Goal: Check status: Check status

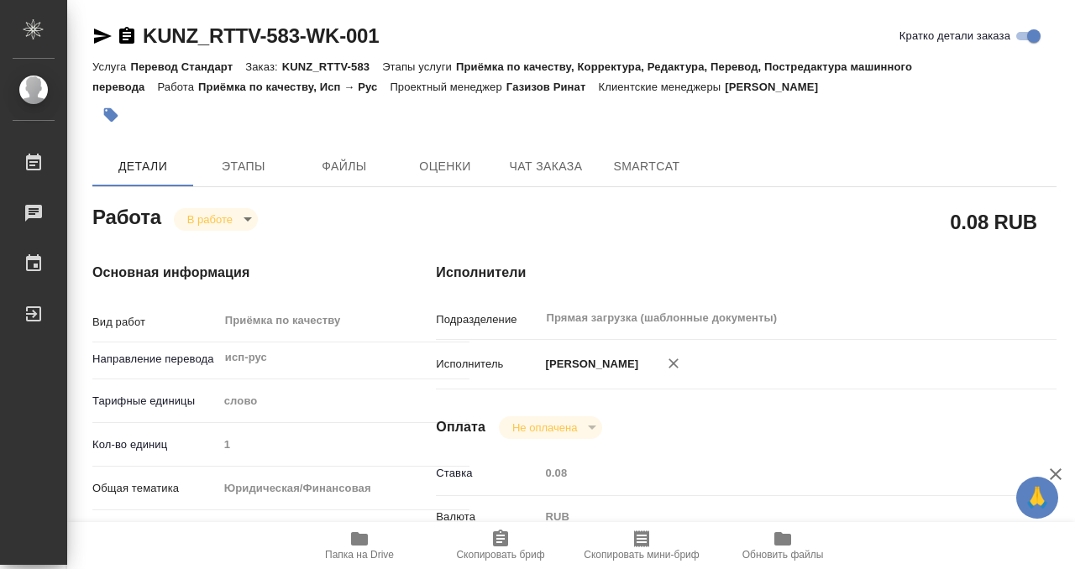
click at [249, 220] on body "🙏 .cls-1 fill:#fff; AWATERA Kobzeva Elizaveta Работы 0 Чаты График Выйти KUNZ_R…" at bounding box center [537, 284] width 1075 height 569
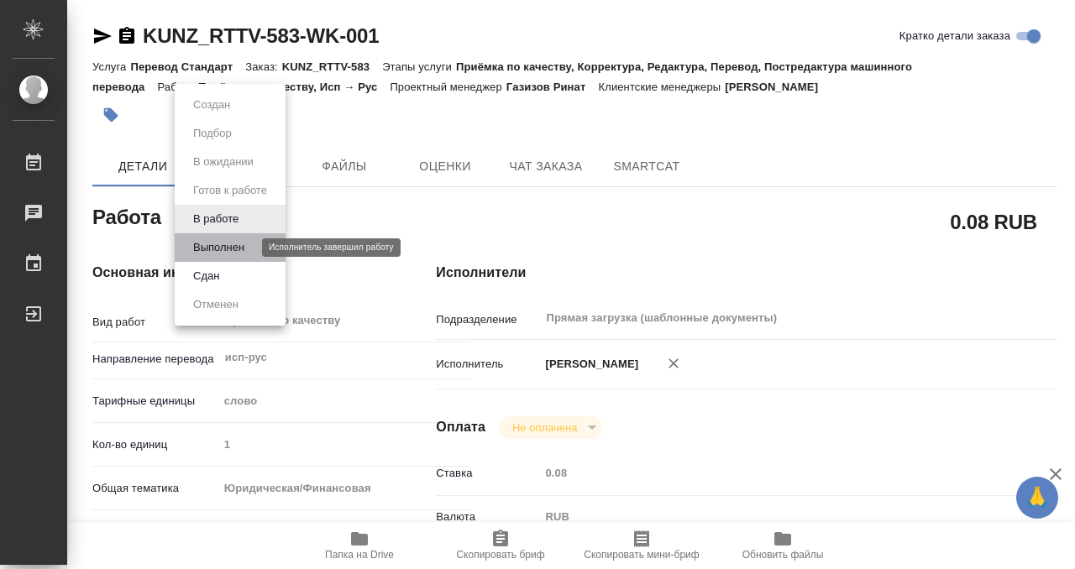
click at [247, 244] on button "Выполнен" at bounding box center [218, 248] width 61 height 18
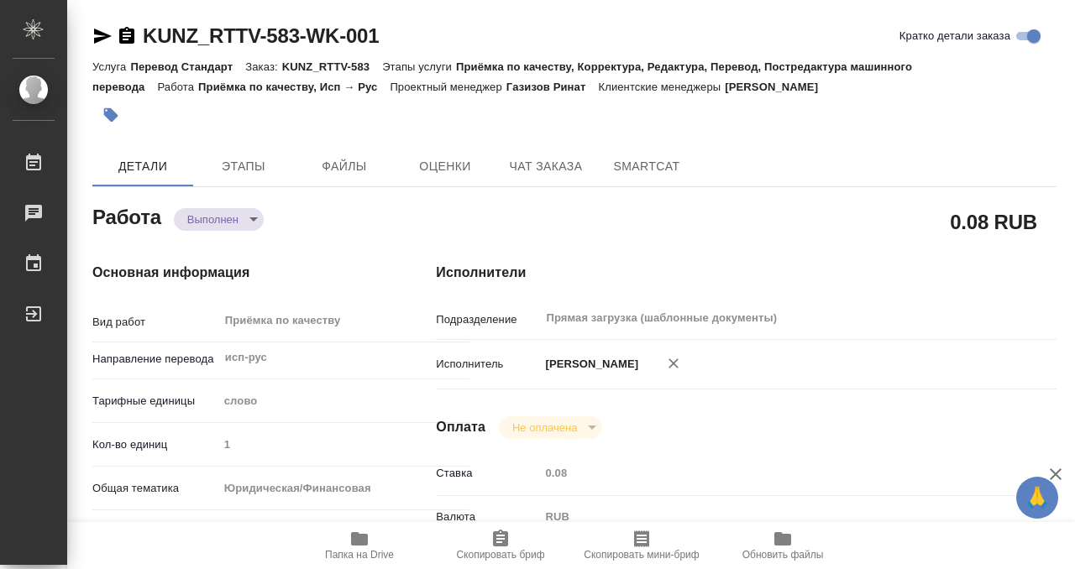
type textarea "x"
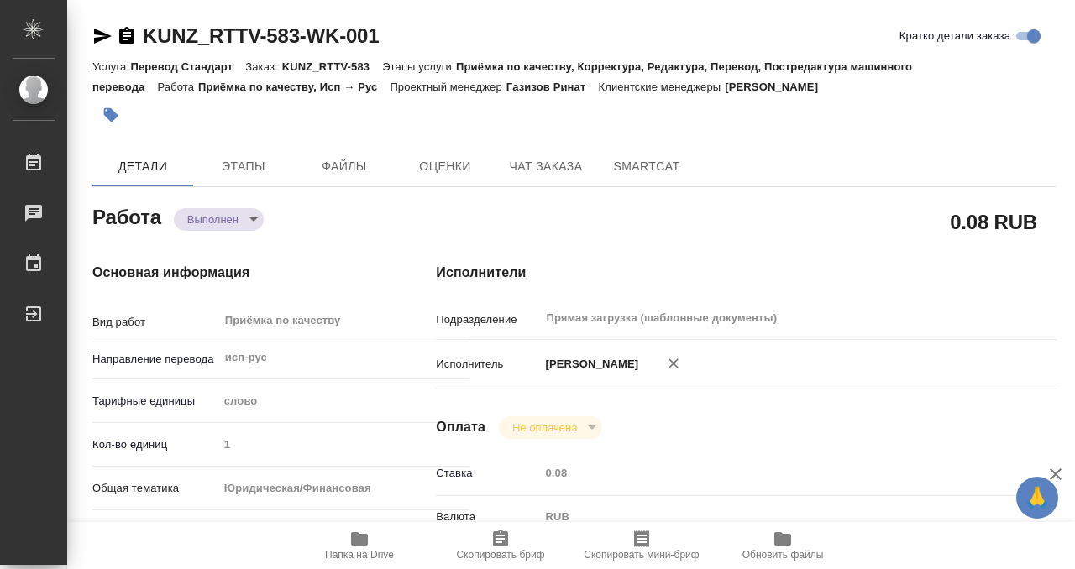
type textarea "x"
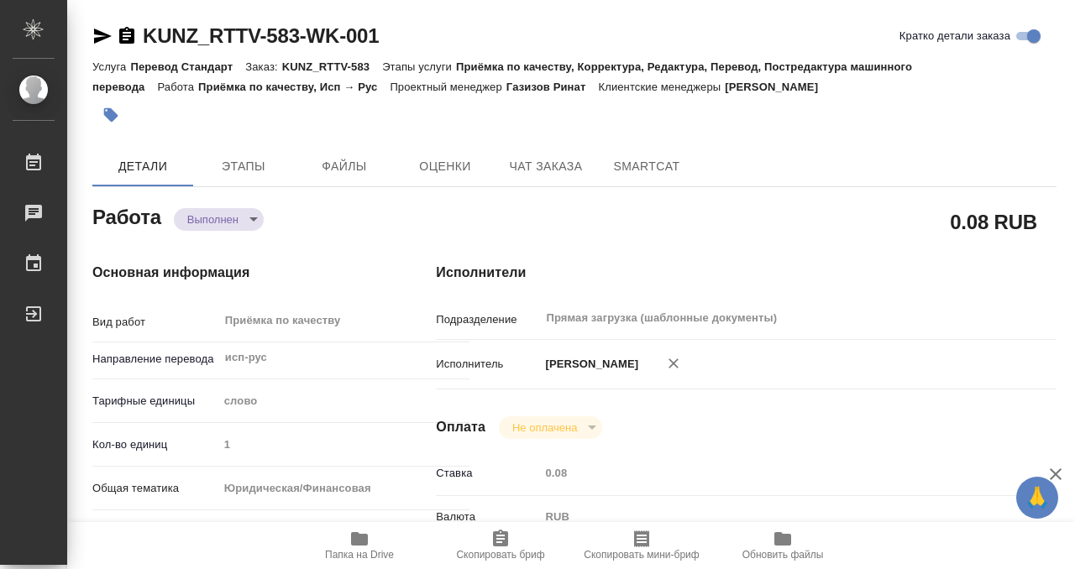
type textarea "x"
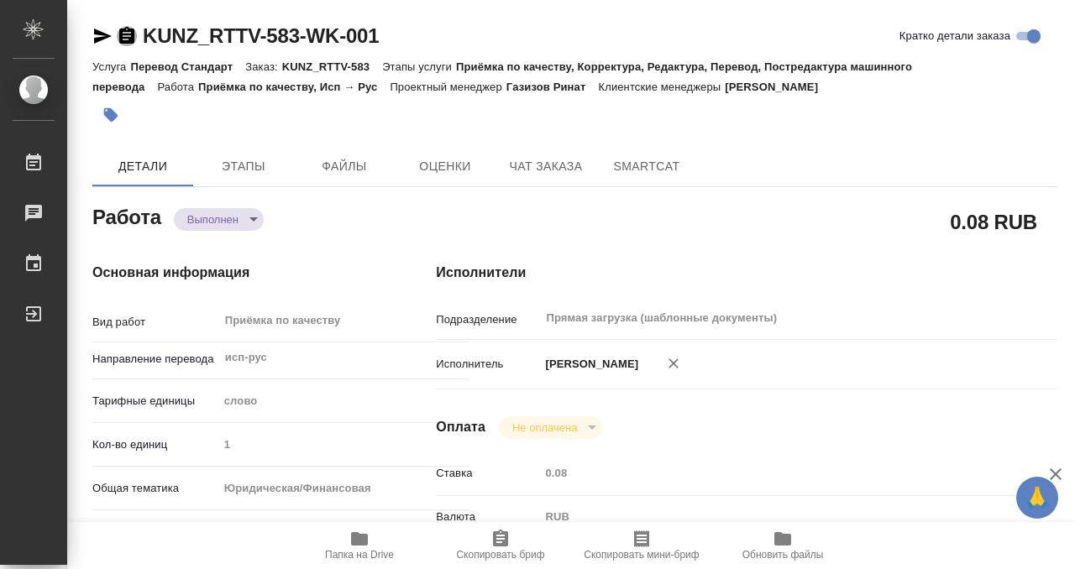
click at [127, 34] on icon "button" at bounding box center [126, 35] width 15 height 17
click at [117, 113] on icon "button" at bounding box center [110, 115] width 17 height 17
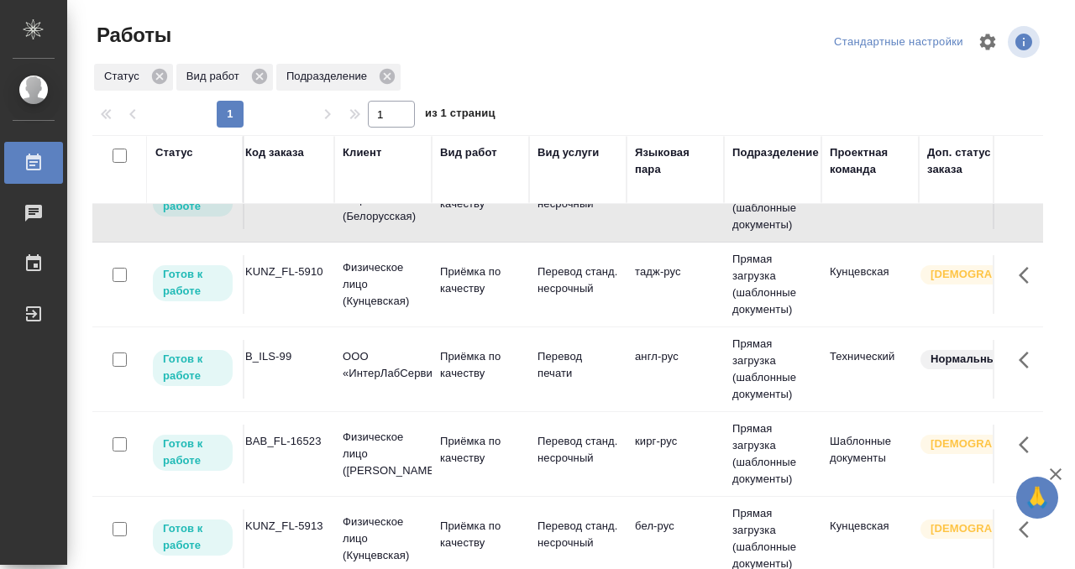
scroll to position [132, 0]
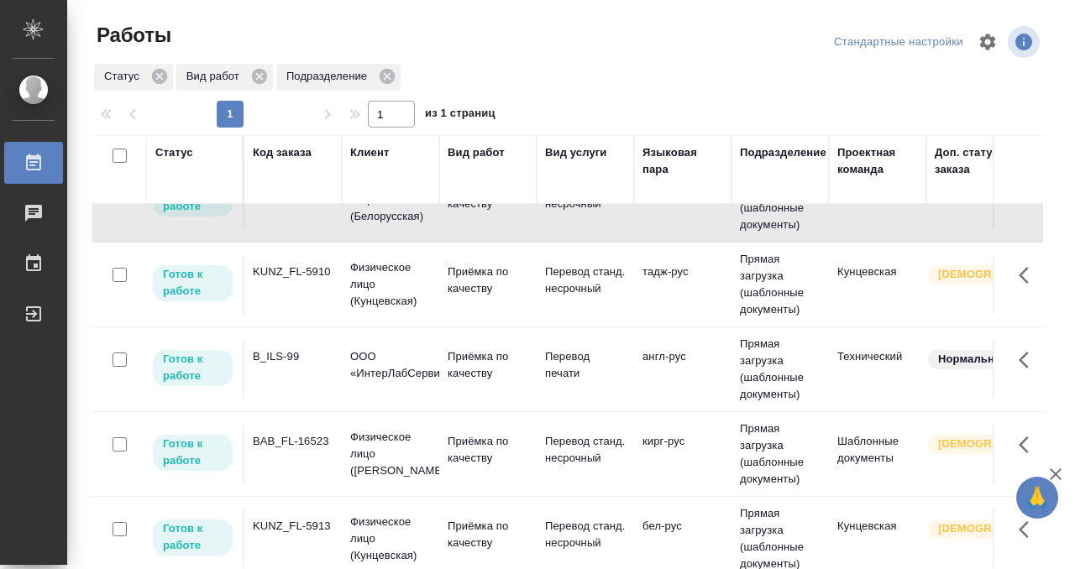
click at [294, 294] on td "KUNZ_FL-5910" at bounding box center [292, 284] width 97 height 59
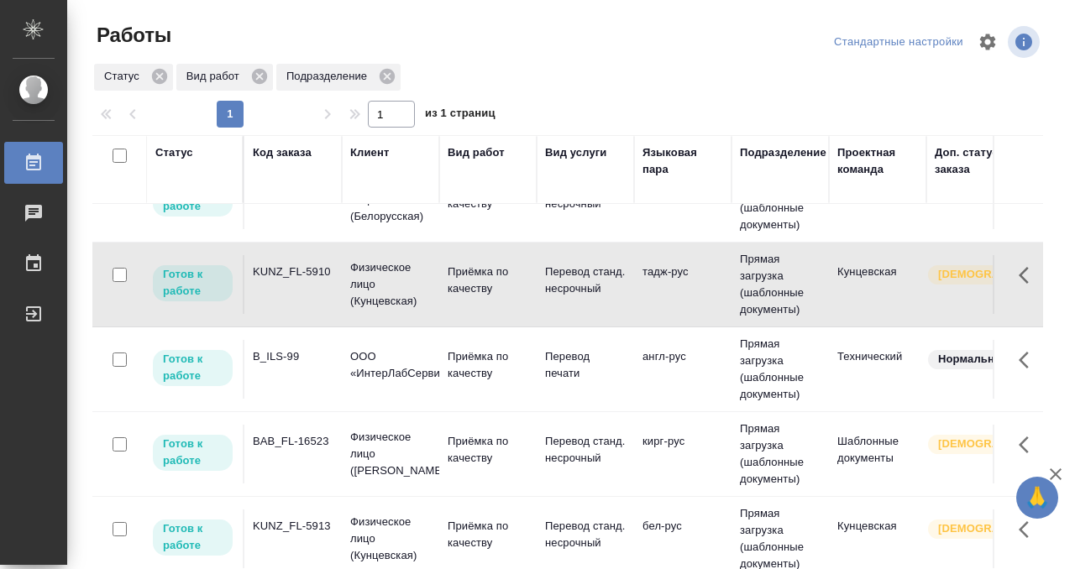
click at [294, 294] on td "KUNZ_FL-5910" at bounding box center [292, 284] width 97 height 59
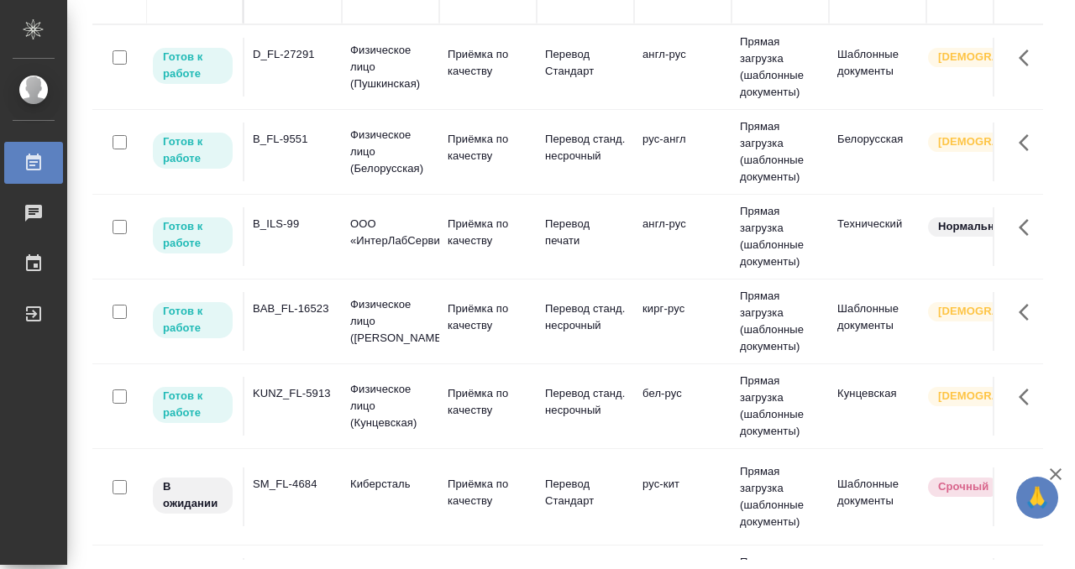
scroll to position [0, 0]
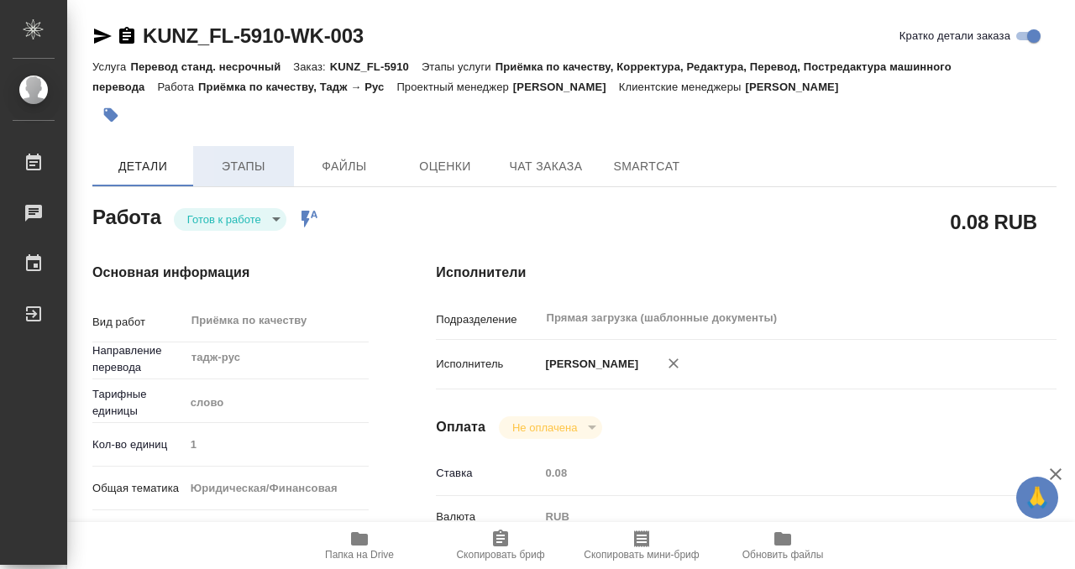
click at [253, 163] on span "Этапы" at bounding box center [243, 166] width 81 height 21
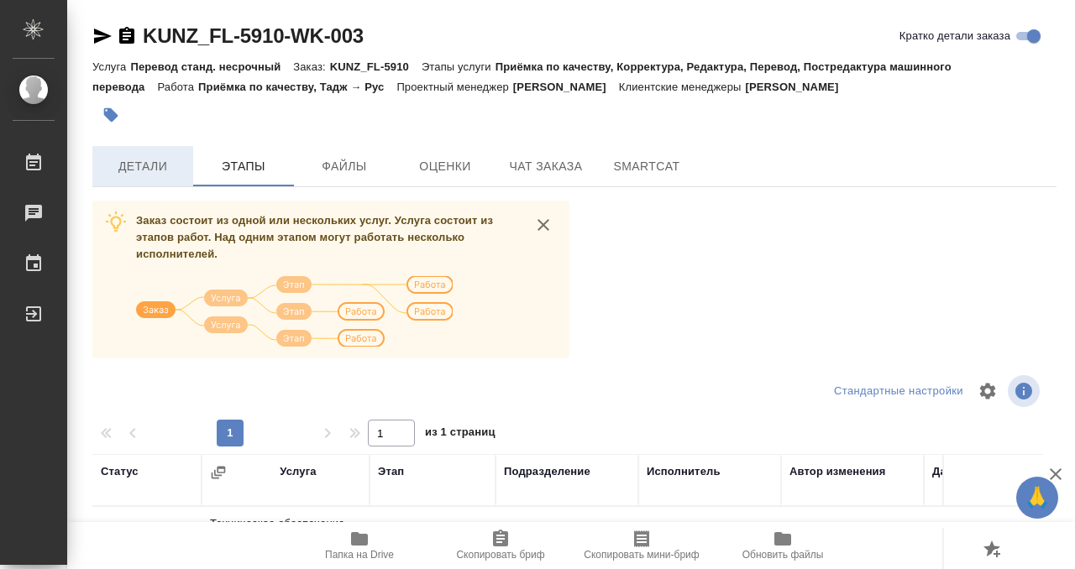
click at [171, 152] on button "Детали" at bounding box center [142, 166] width 101 height 40
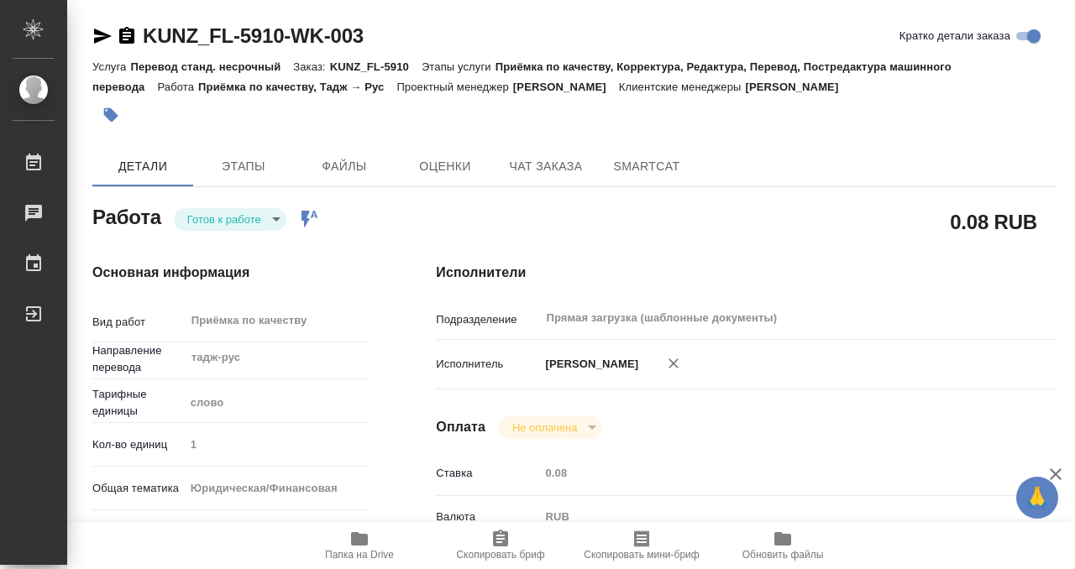
type textarea "x"
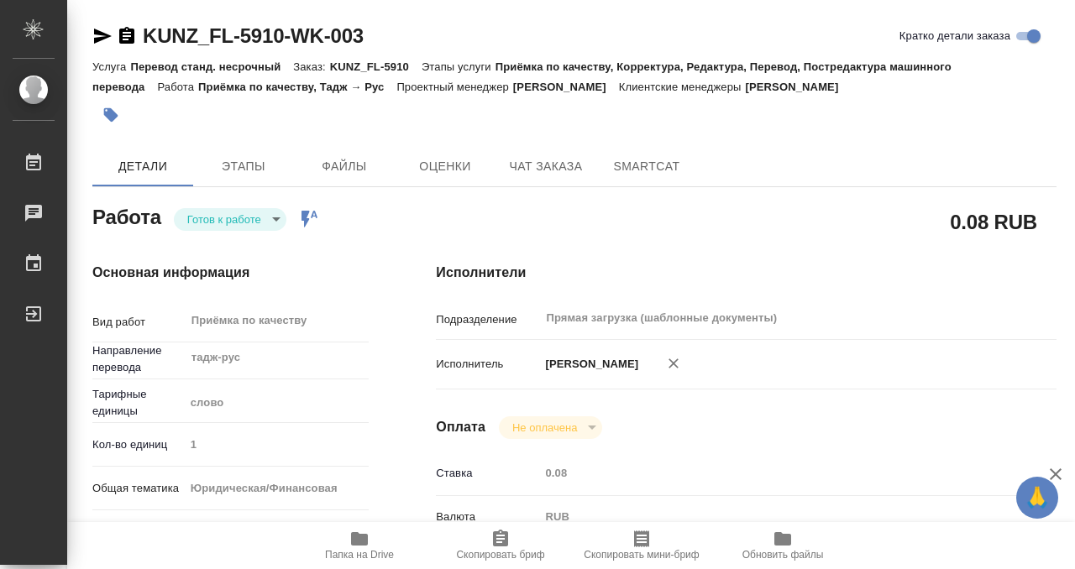
type textarea "x"
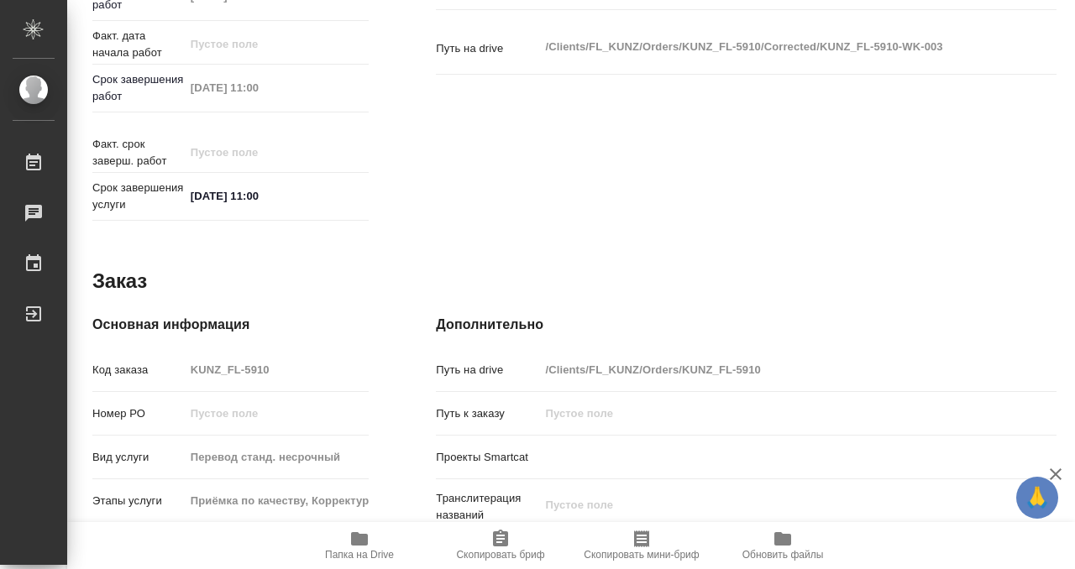
scroll to position [897, 0]
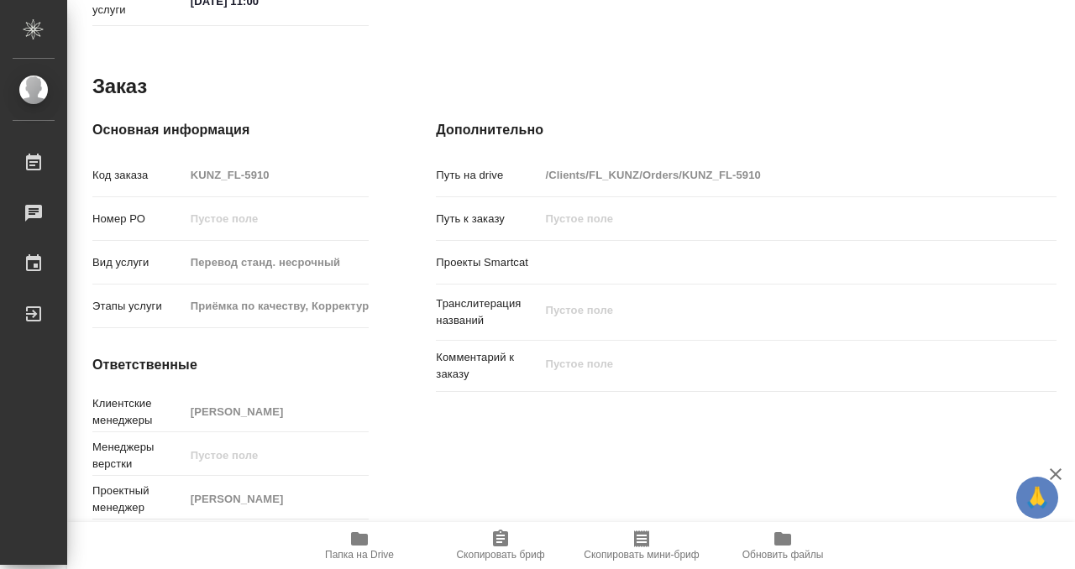
type textarea "x"
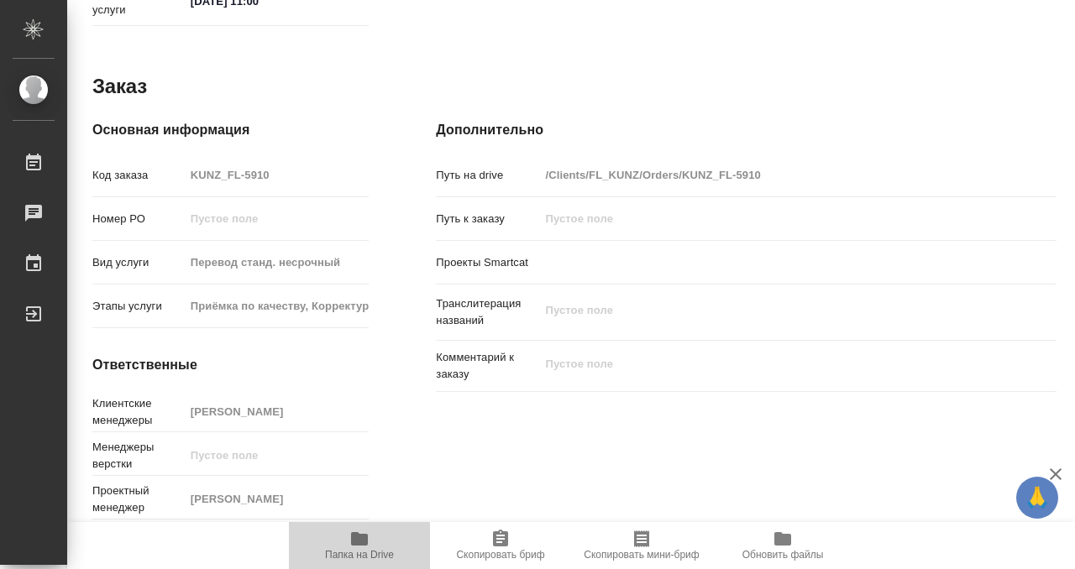
click at [340, 561] on button "Папка на Drive" at bounding box center [359, 545] width 141 height 47
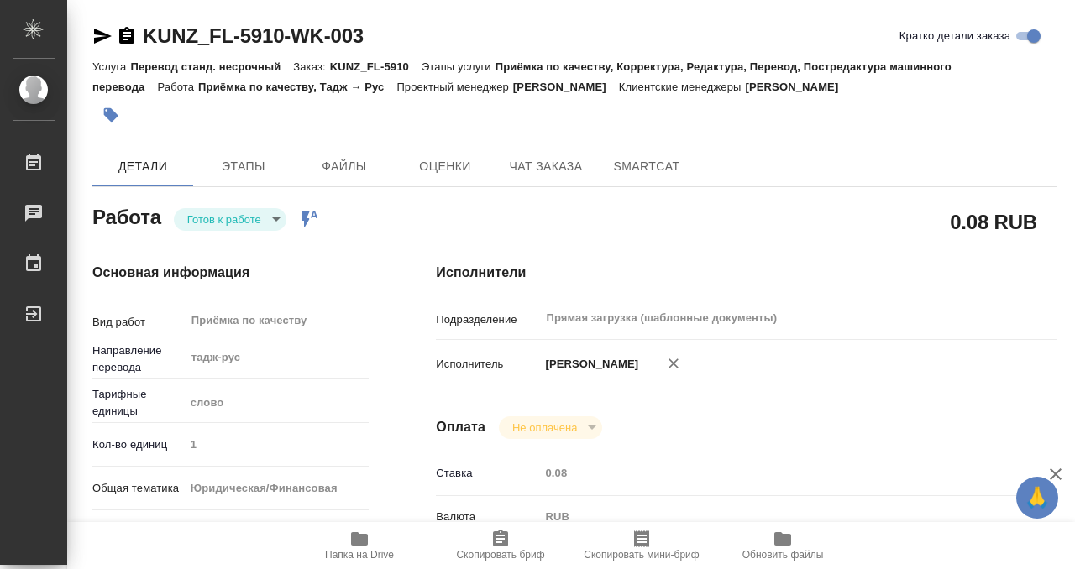
click at [109, 107] on icon "button" at bounding box center [110, 115] width 17 height 17
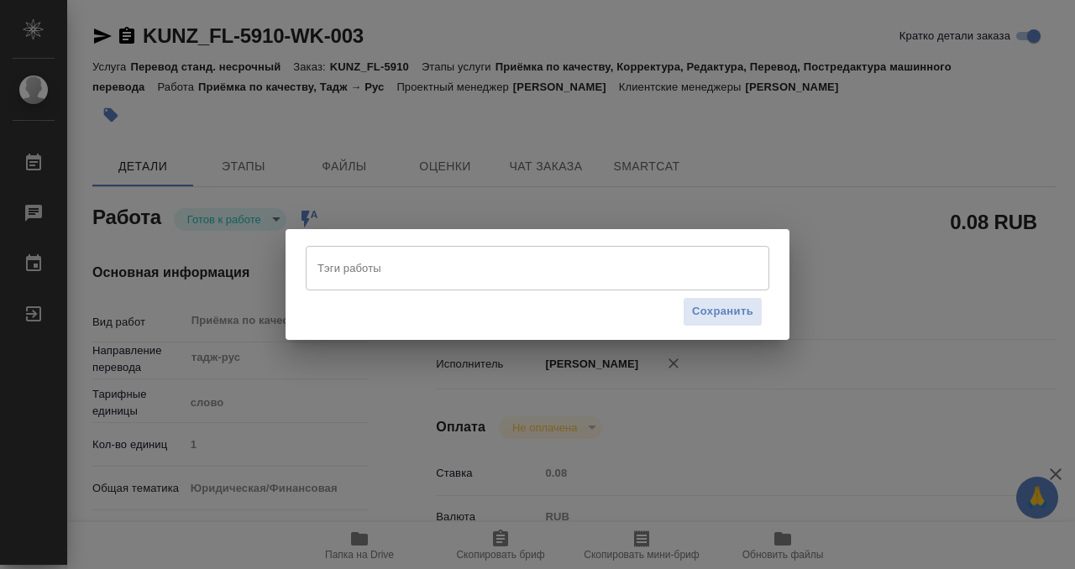
click at [832, 223] on div "Тэги работы Тэги работы Сохранить" at bounding box center [537, 284] width 1075 height 569
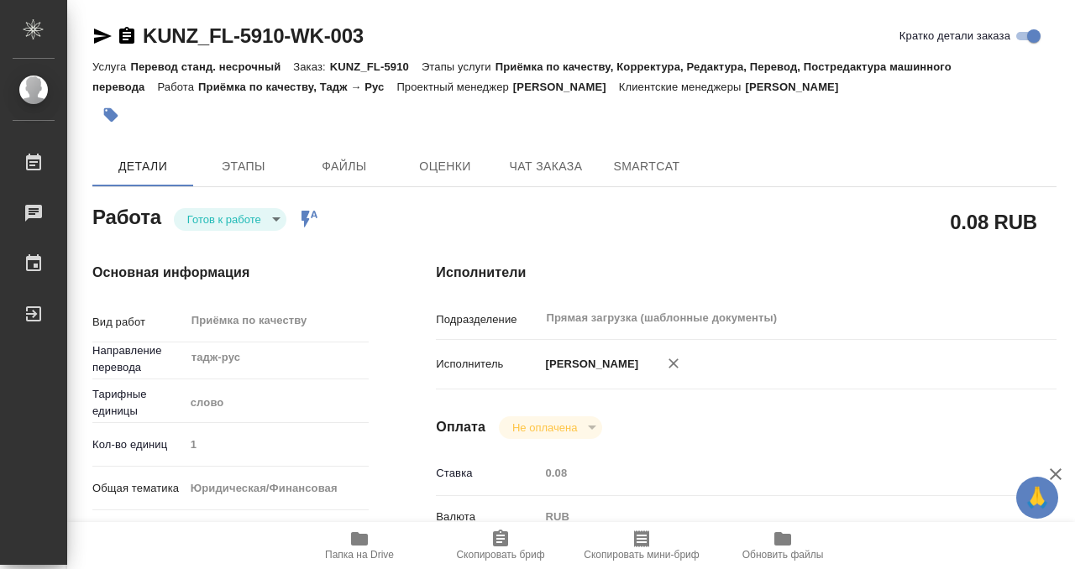
click at [238, 227] on body "🙏 .cls-1 fill:#fff; AWATERA Kobzeva [PERSON_NAME] 0 Чаты График Выйти KUNZ_FL-5…" at bounding box center [537, 284] width 1075 height 569
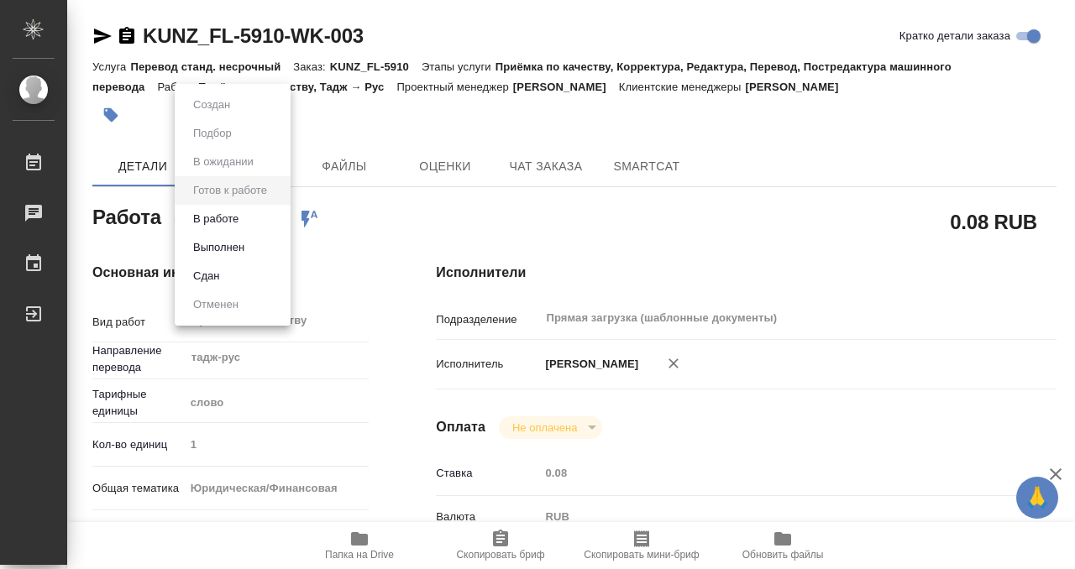
click at [239, 249] on button "Выполнен" at bounding box center [218, 248] width 61 height 18
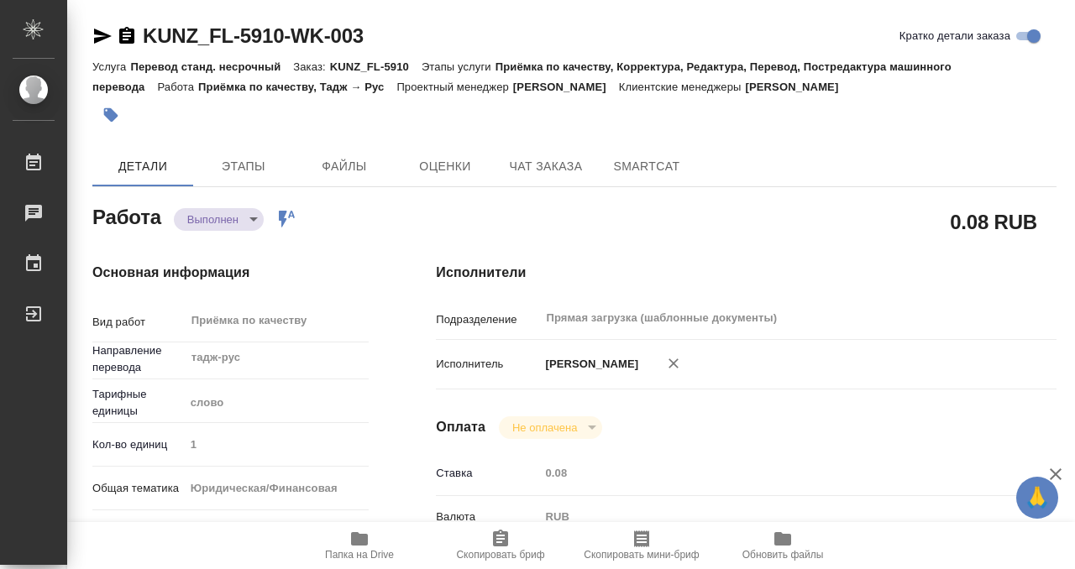
type textarea "x"
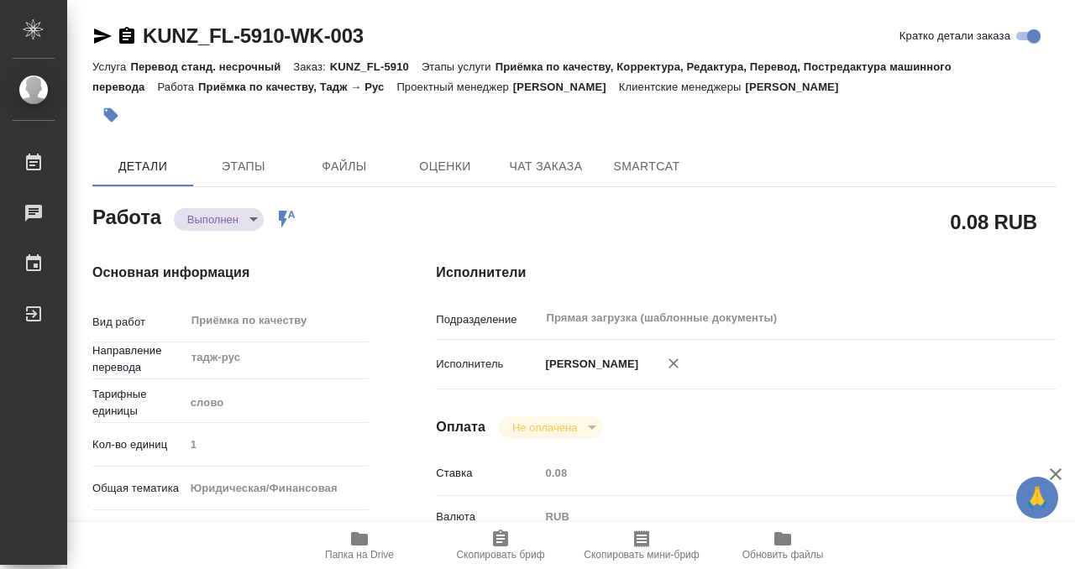
type textarea "x"
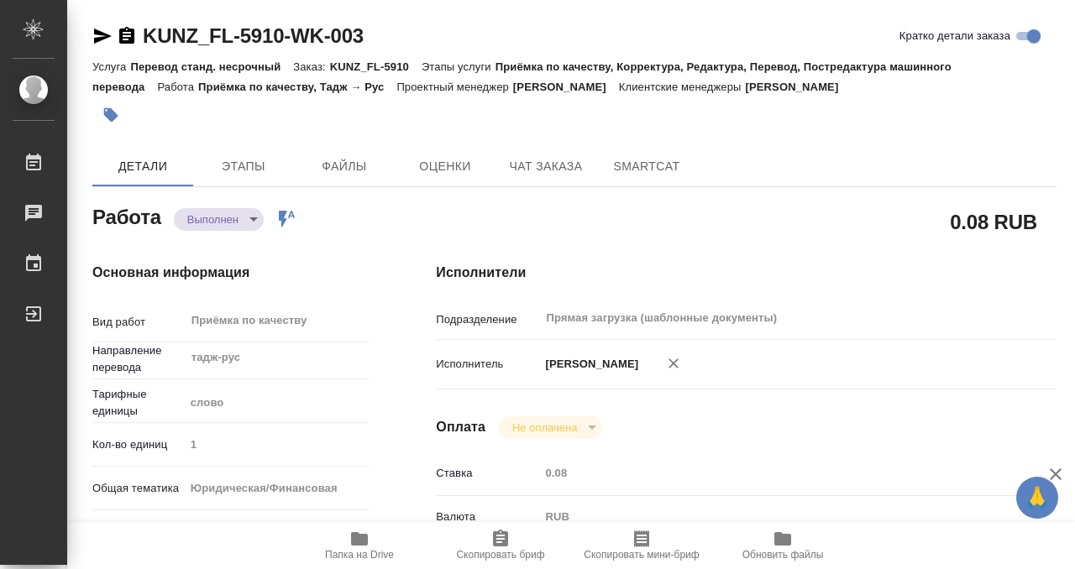
type textarea "x"
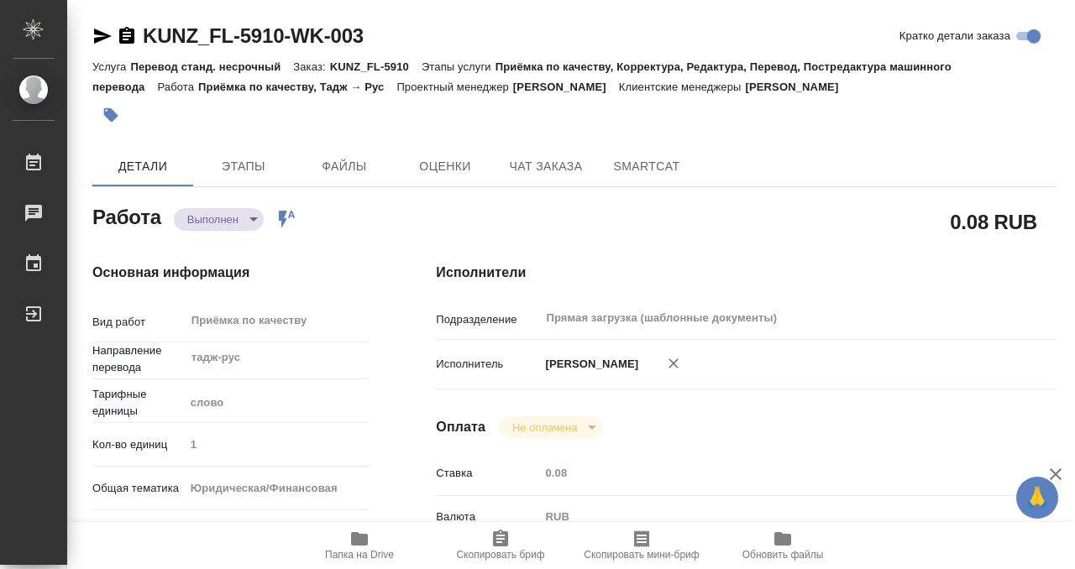
click at [126, 36] on icon "button" at bounding box center [127, 36] width 20 height 20
